Goal: Information Seeking & Learning: Learn about a topic

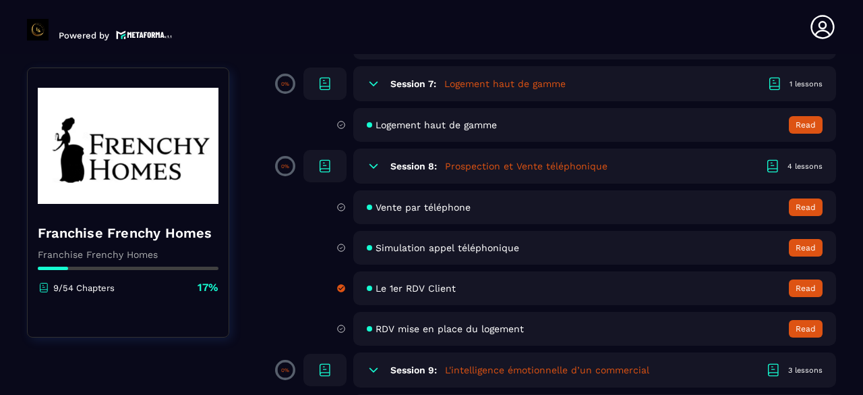
scroll to position [998, 0]
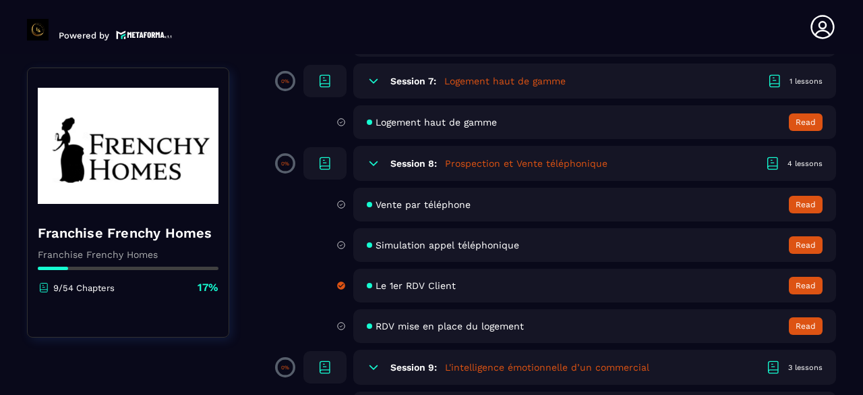
click at [451, 242] on span "Simulation appel téléphonique" at bounding box center [448, 244] width 144 height 11
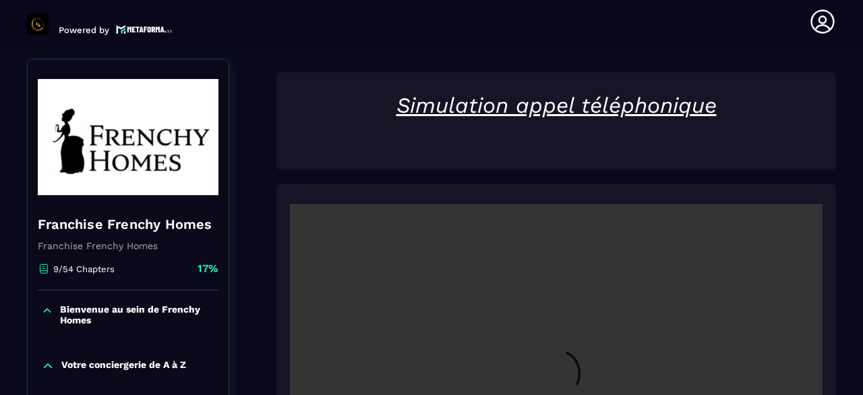
scroll to position [140, 0]
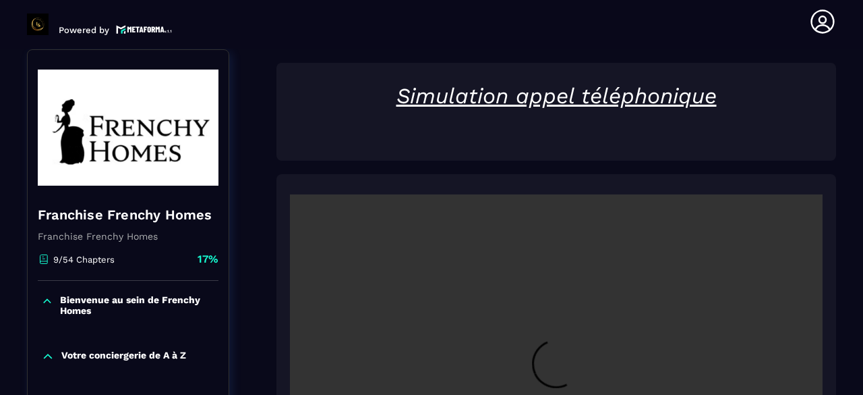
click at [809, 245] on video at bounding box center [556, 371] width 533 height 355
click at [637, 302] on video at bounding box center [556, 371] width 533 height 355
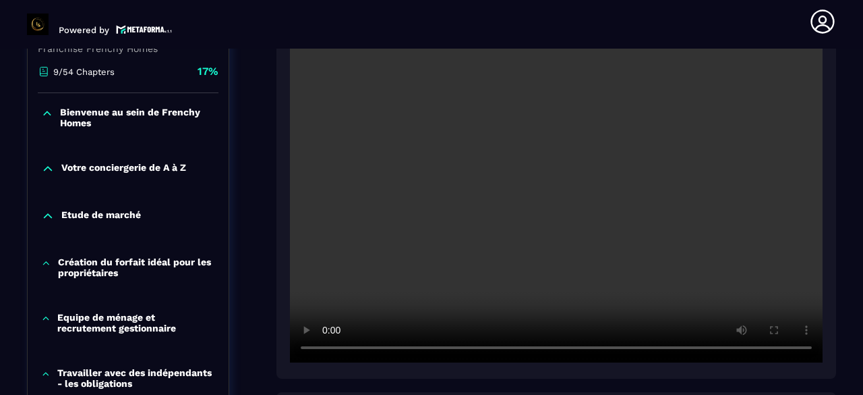
scroll to position [329, 0]
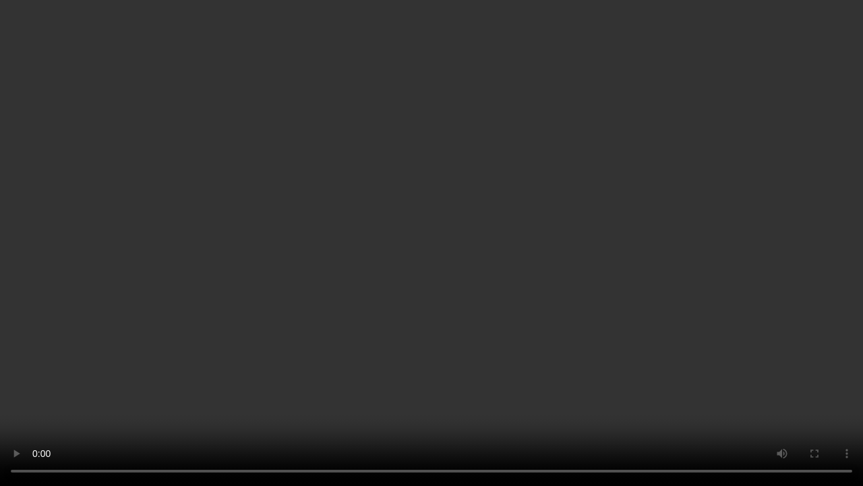
click at [373, 297] on video at bounding box center [431, 243] width 863 height 486
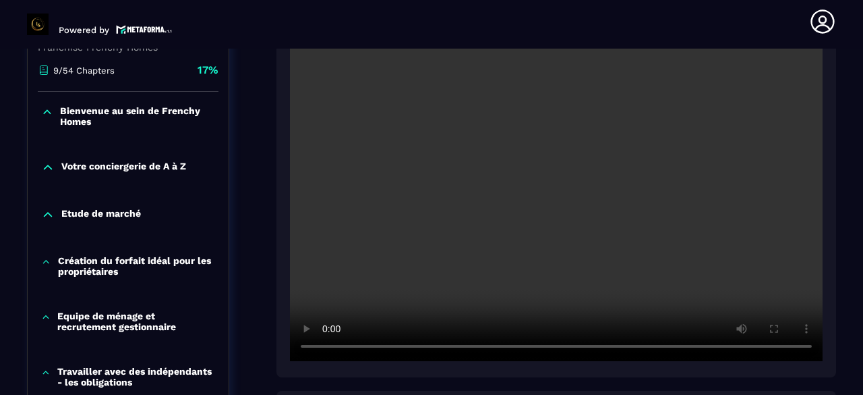
click at [592, 265] on video at bounding box center [556, 182] width 533 height 355
click at [540, 230] on video at bounding box center [556, 182] width 533 height 355
